Goal: Transaction & Acquisition: Purchase product/service

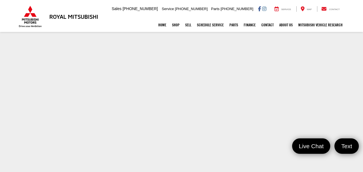
scroll to position [7, 0]
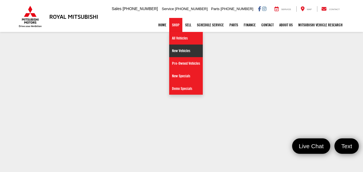
click at [173, 48] on link "New Vehicles" at bounding box center [186, 50] width 34 height 13
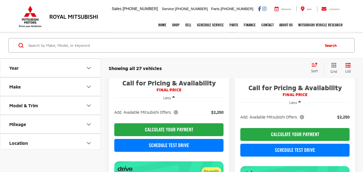
scroll to position [978, 0]
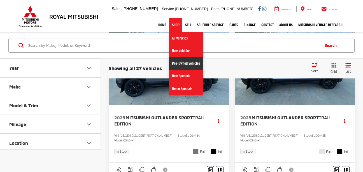
click at [179, 65] on link "Pre-Owned Vehicles" at bounding box center [186, 63] width 34 height 13
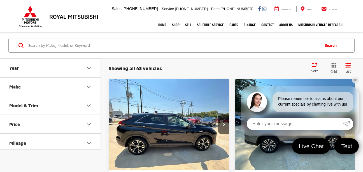
click at [355, 82] on link "✕" at bounding box center [355, 80] width 7 height 7
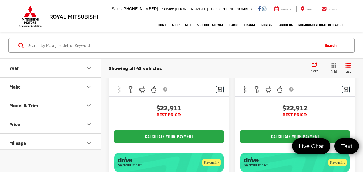
scroll to position [2172, 0]
